Goal: Task Accomplishment & Management: Manage account settings

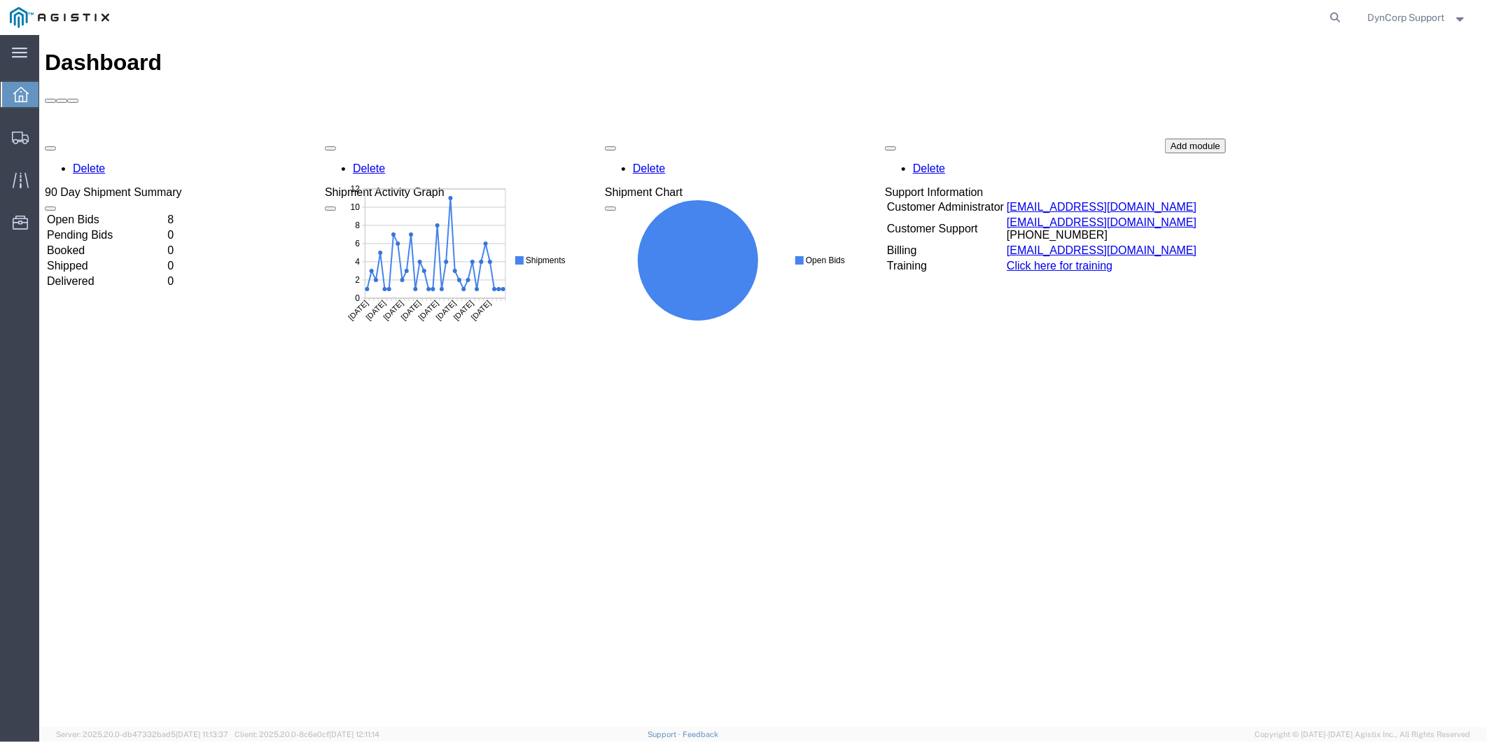
click at [90, 212] on td "Open Bids" at bounding box center [104, 219] width 119 height 14
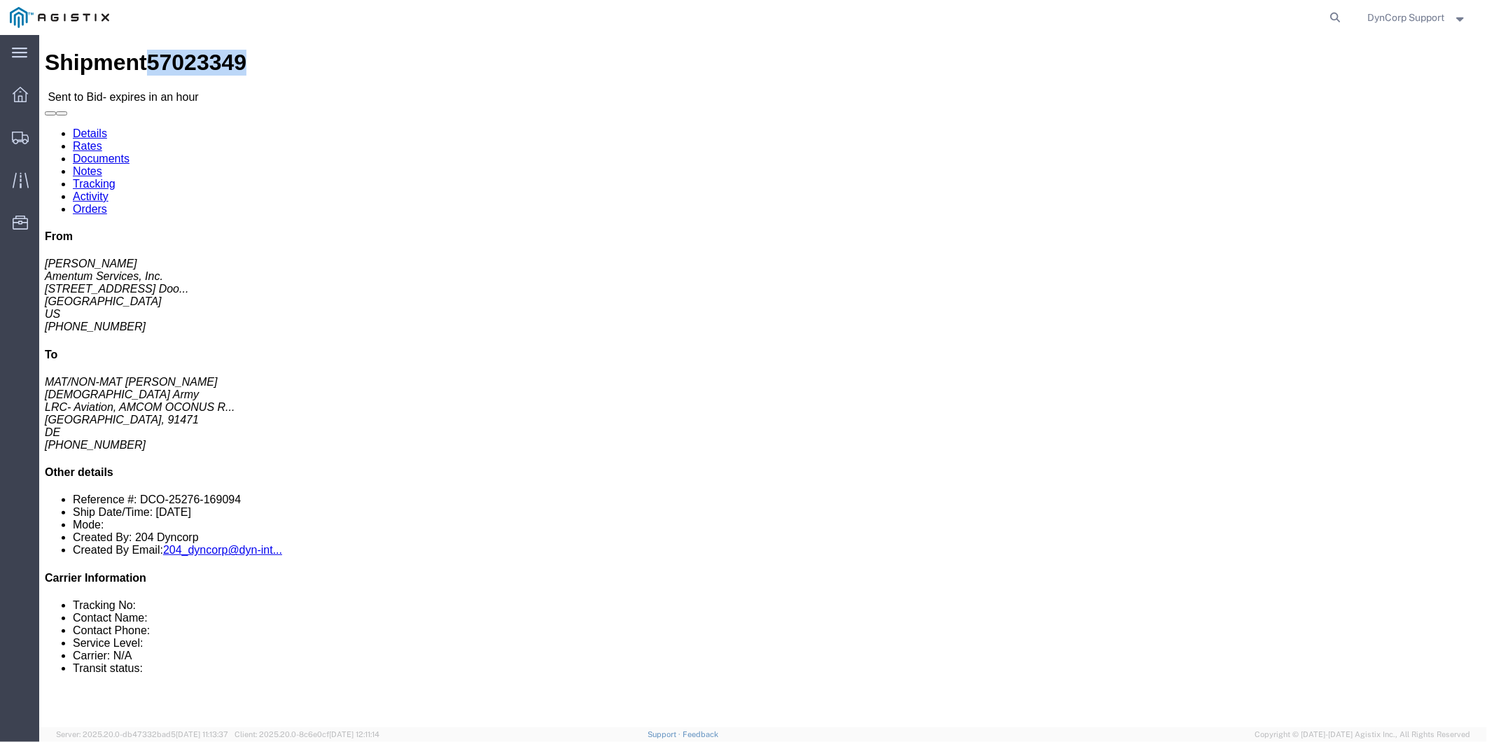
drag, startPoint x: 92, startPoint y: 17, endPoint x: 165, endPoint y: 24, distance: 73.1
click span "57023349"
drag, startPoint x: 164, startPoint y: 24, endPoint x: 155, endPoint y: 22, distance: 9.9
copy span "57023349"
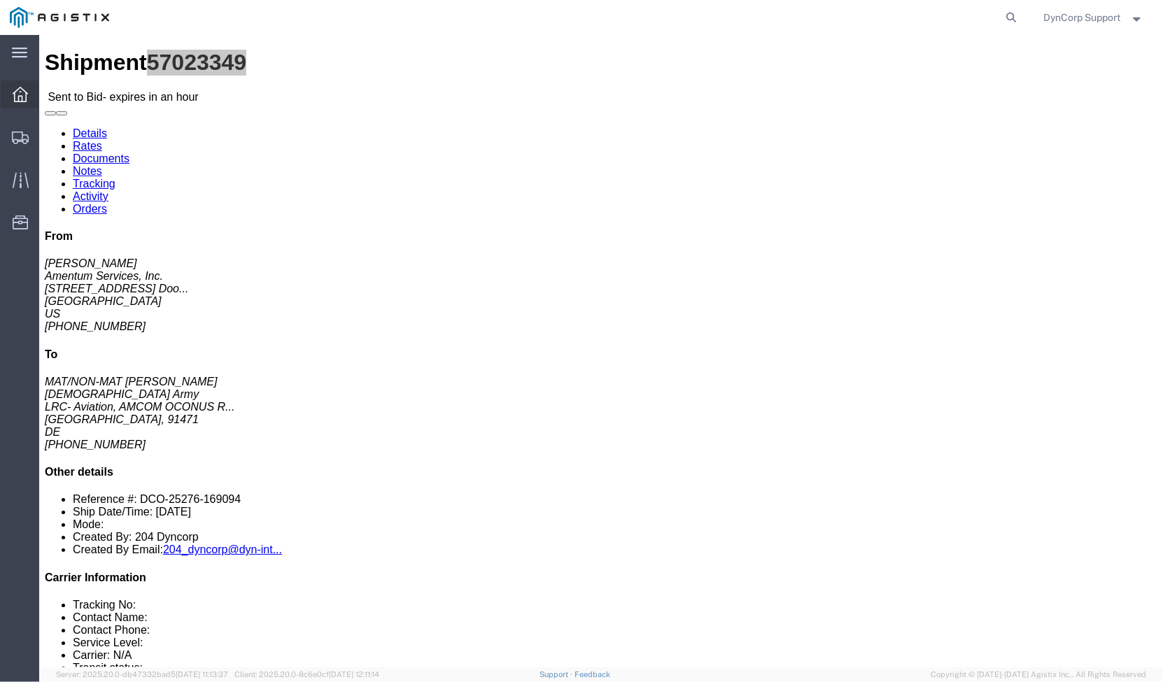
click at [17, 84] on div at bounding box center [20, 94] width 39 height 28
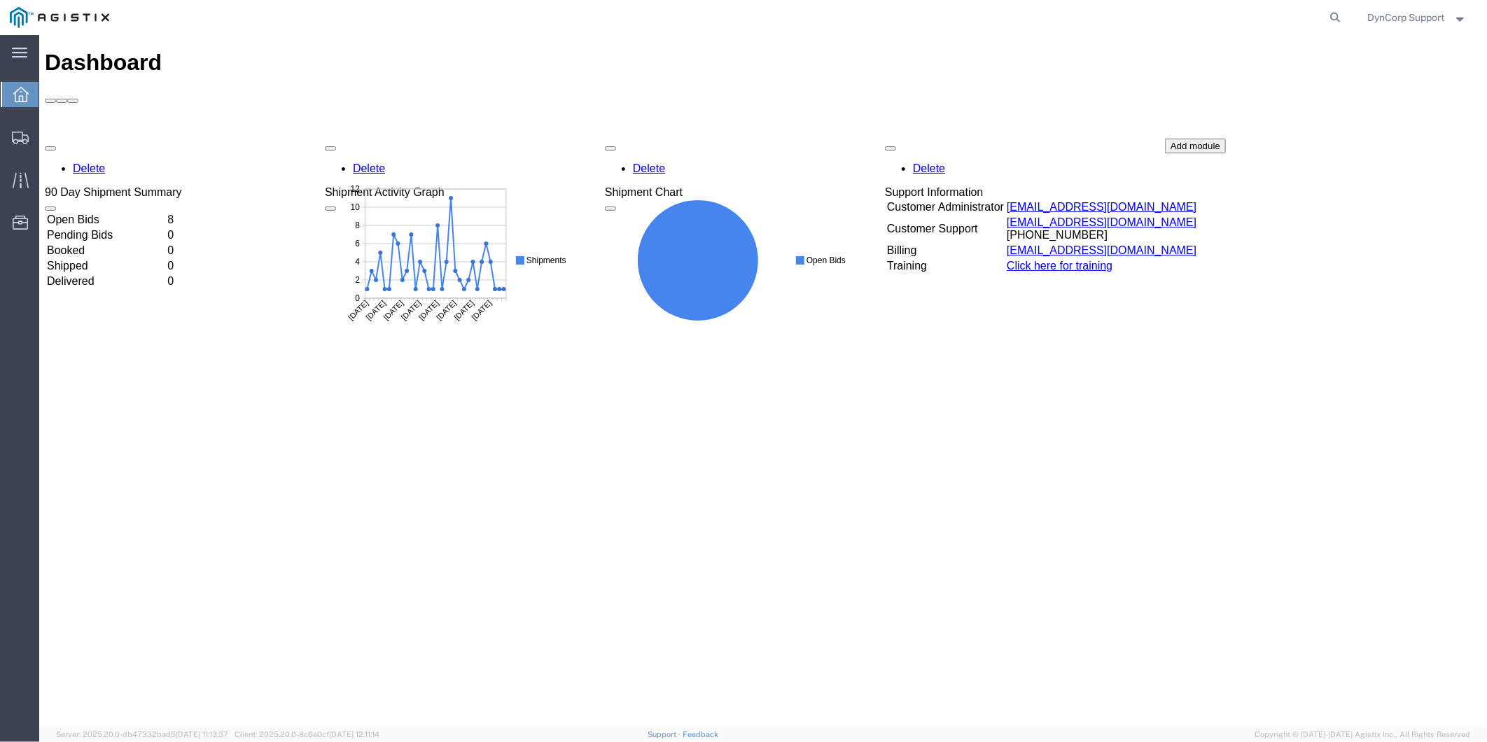
click at [104, 212] on td "Open Bids" at bounding box center [104, 219] width 119 height 14
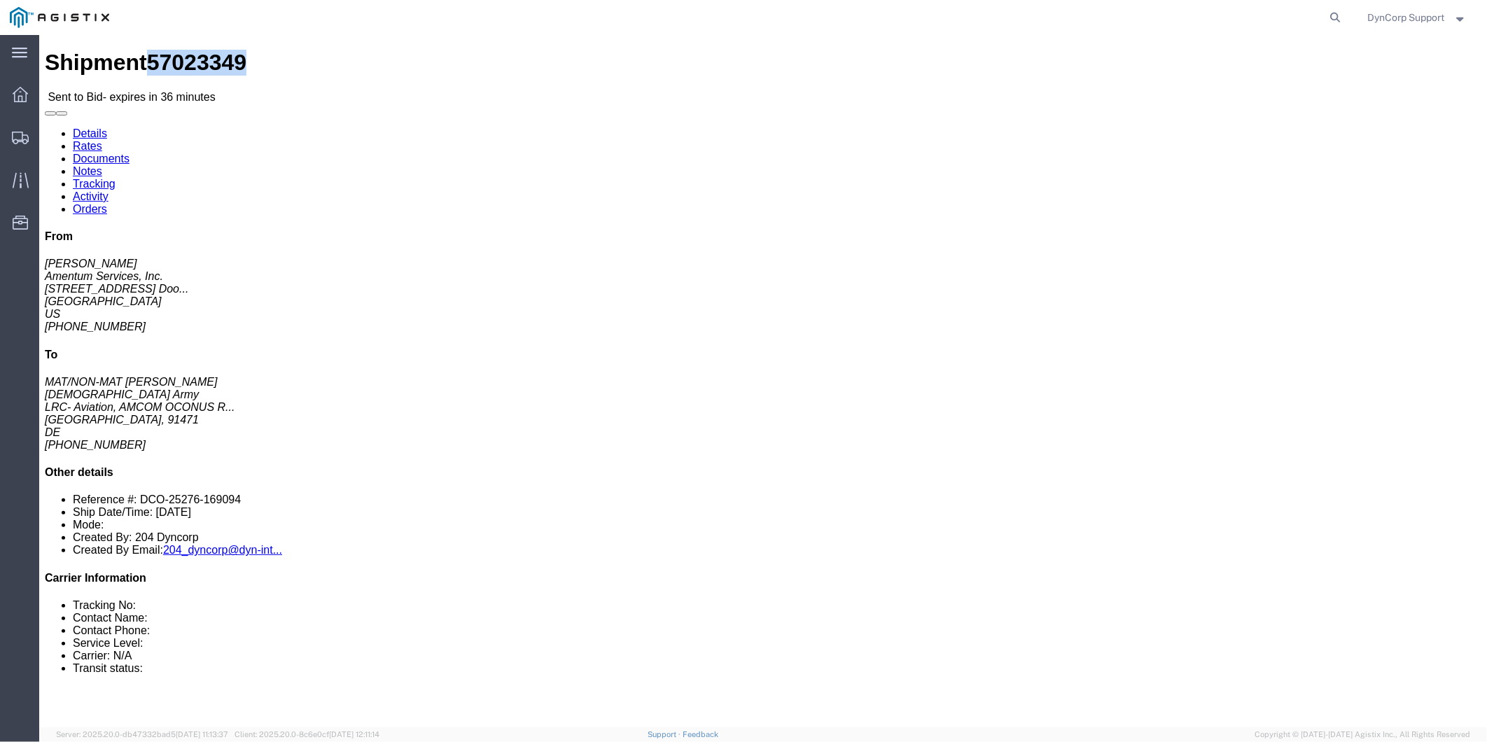
drag, startPoint x: 94, startPoint y: 17, endPoint x: 166, endPoint y: 17, distance: 72.1
click span "57023349"
copy span "57023349"
click at [1428, 15] on span "DynCorp Support" at bounding box center [1406, 17] width 77 height 15
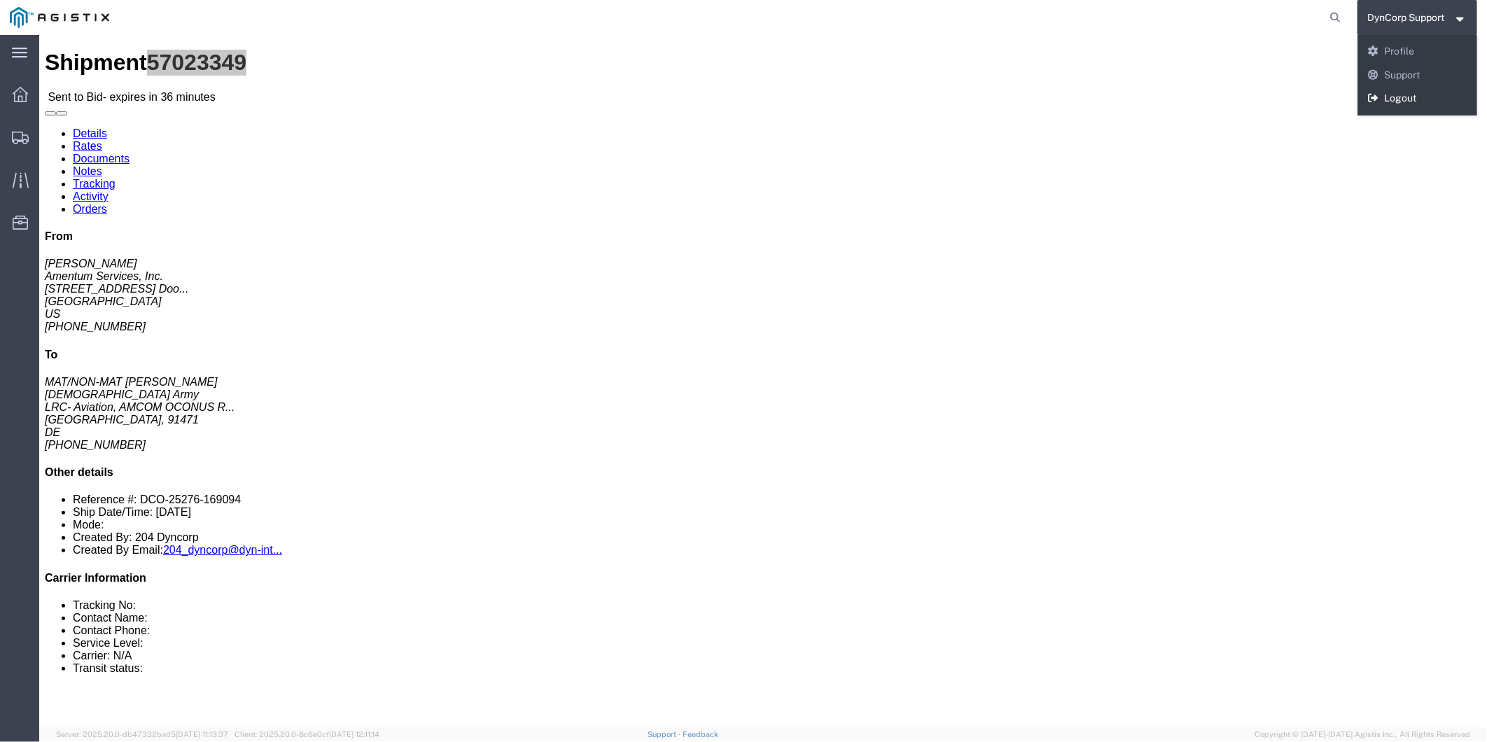
click at [1400, 106] on link "Logout" at bounding box center [1417, 99] width 120 height 24
